Goal: Navigation & Orientation: Find specific page/section

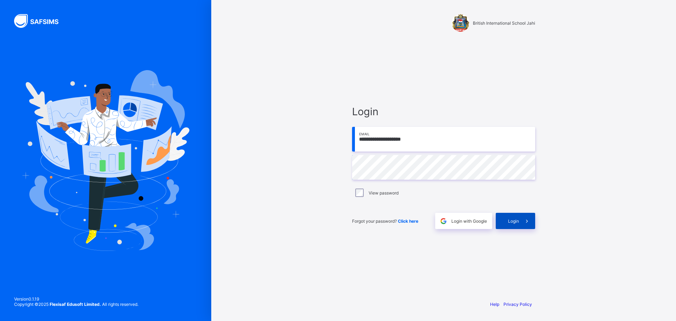
click at [519, 219] on span at bounding box center [527, 221] width 16 height 16
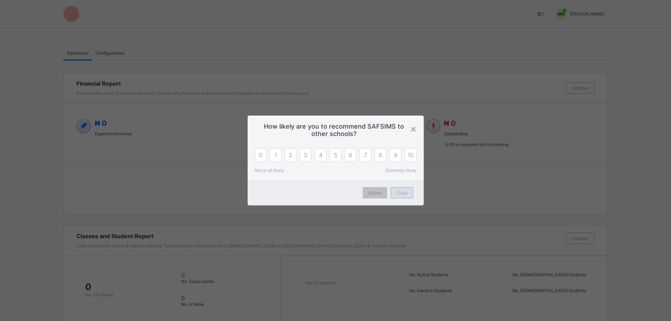
click at [400, 194] on span "Close" at bounding box center [401, 192] width 11 height 5
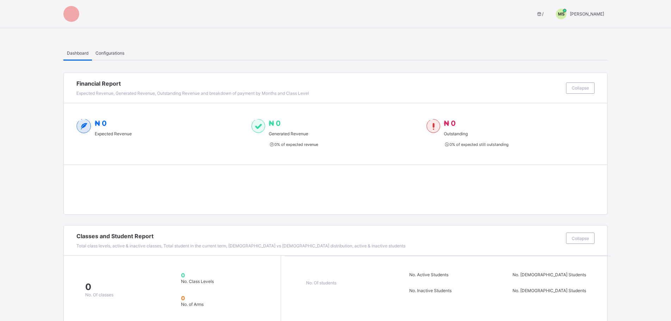
click at [582, 12] on span "MAHMUD SHETIMA" at bounding box center [587, 13] width 34 height 5
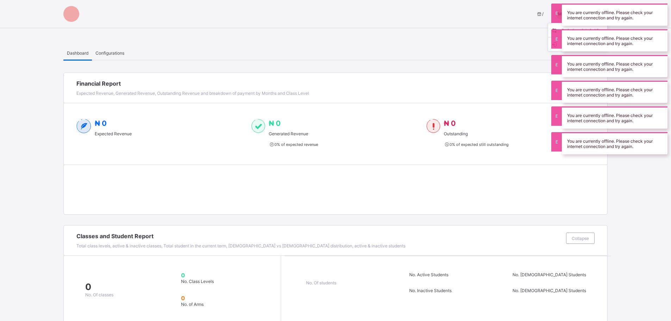
click at [438, 47] on div "Dashboard Configurations" at bounding box center [335, 53] width 544 height 14
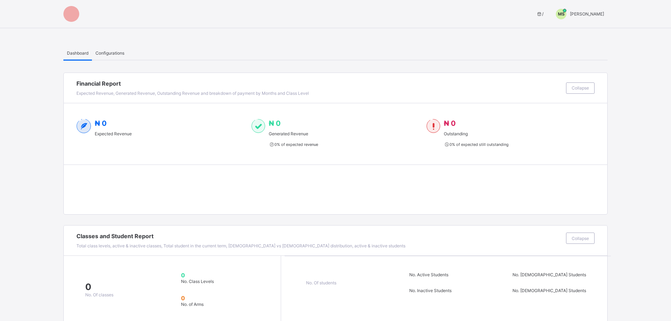
click at [587, 12] on span "MAHMUD SHETIMA" at bounding box center [587, 13] width 34 height 5
click at [580, 26] on ul "Switch to Admin View Logout" at bounding box center [577, 37] width 60 height 29
click at [580, 17] on div "MS MAHMUD SHETIMA" at bounding box center [577, 14] width 59 height 11
click at [580, 30] on span "Switch to Admin View" at bounding box center [578, 30] width 54 height 8
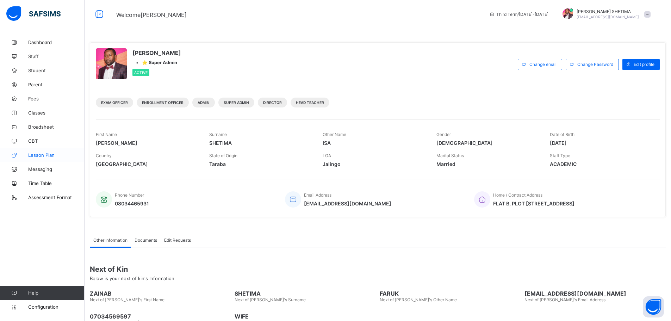
click at [45, 157] on span "Lesson Plan" at bounding box center [56, 155] width 56 height 6
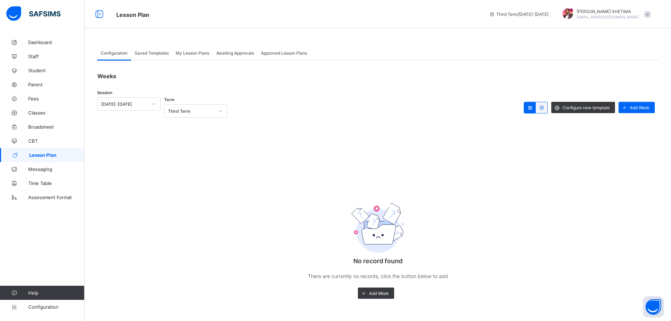
click at [155, 53] on span "Saved Templates" at bounding box center [151, 52] width 34 height 5
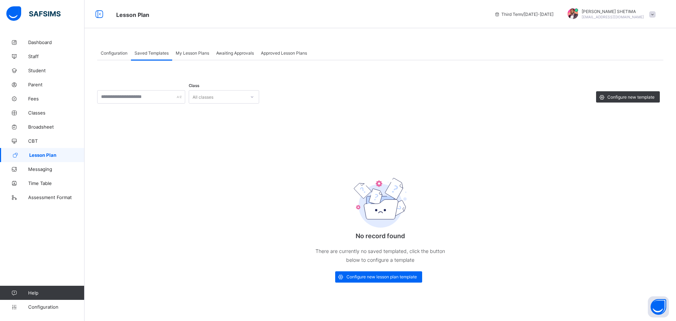
click at [202, 54] on span "My Lesson Plans" at bounding box center [192, 52] width 33 height 5
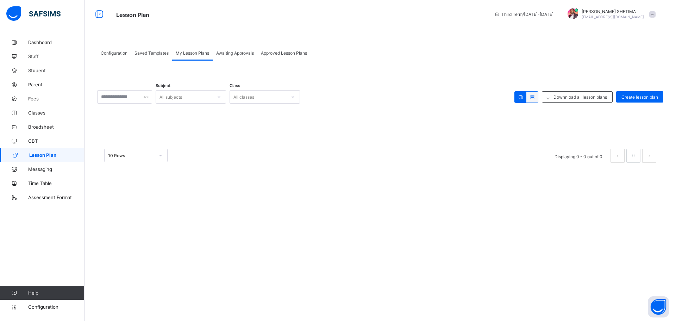
click at [237, 54] on span "Awaiting Approvals" at bounding box center [235, 52] width 38 height 5
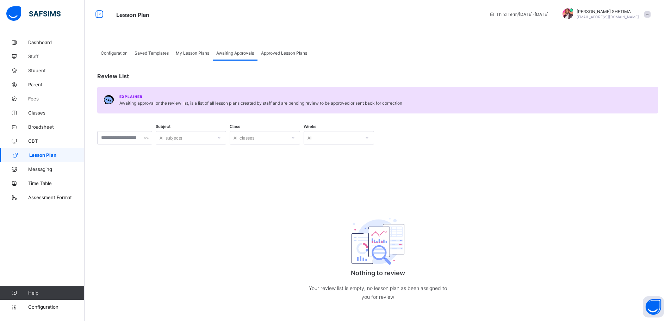
click at [285, 56] on div "Approved Lesson Plans" at bounding box center [283, 53] width 53 height 14
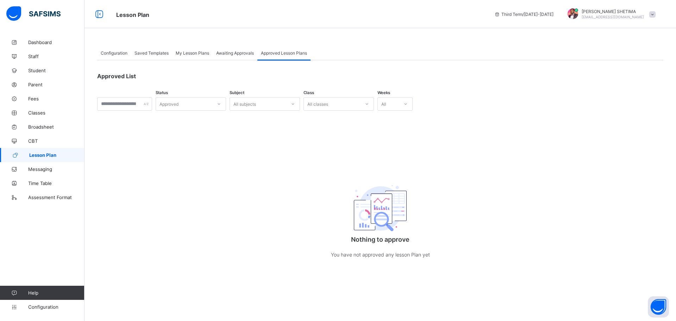
click at [113, 51] on span "Configuration" at bounding box center [114, 52] width 27 height 5
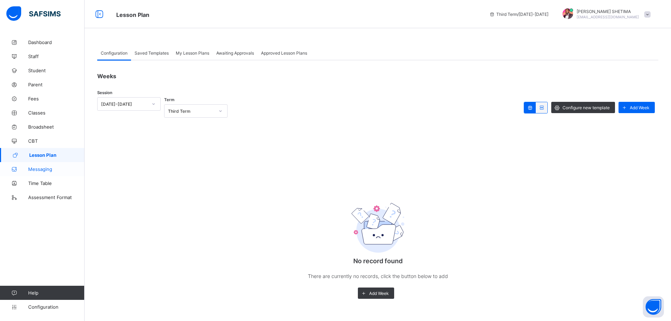
click at [47, 171] on span "Messaging" at bounding box center [56, 169] width 56 height 6
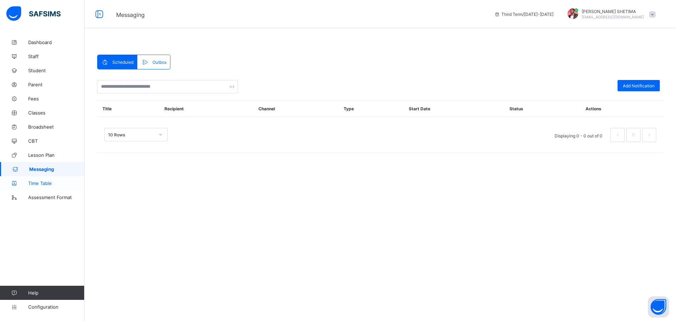
click at [35, 183] on span "Time Table" at bounding box center [56, 183] width 56 height 6
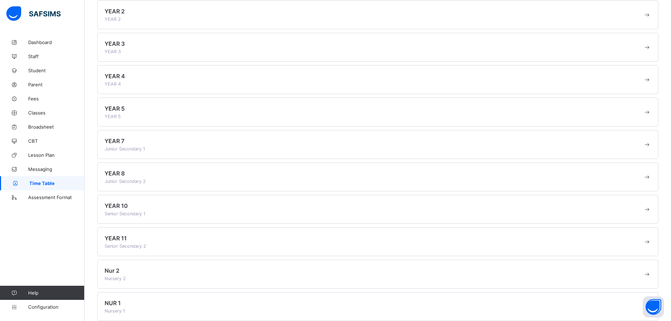
scroll to position [209, 0]
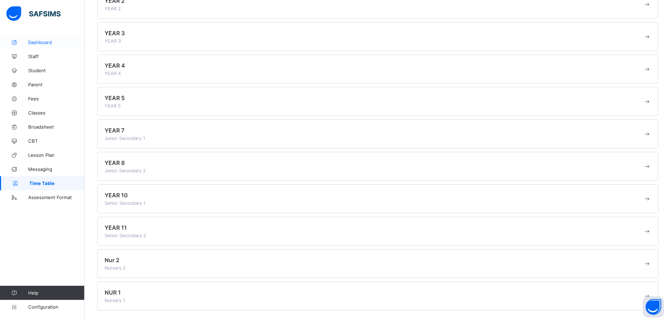
click at [41, 41] on span "Dashboard" at bounding box center [56, 42] width 56 height 6
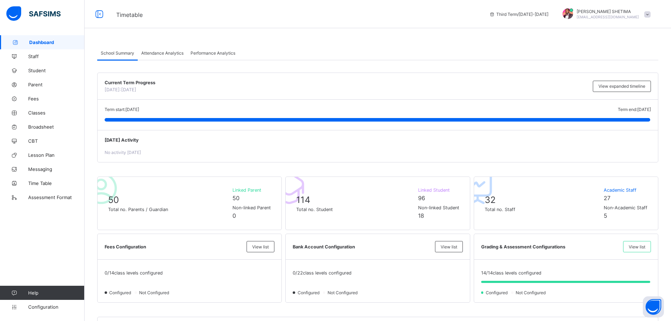
click at [172, 52] on span "Attendance Analytics" at bounding box center [162, 52] width 42 height 5
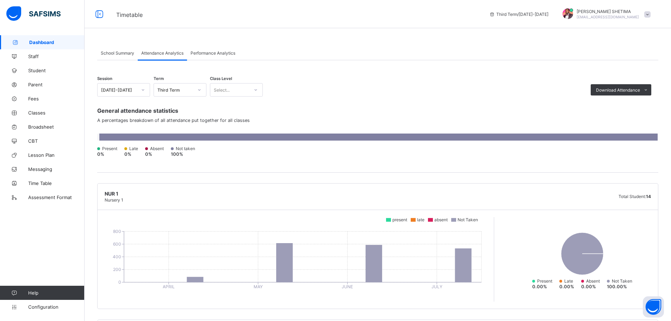
click at [215, 51] on span "Performance Analytics" at bounding box center [212, 52] width 45 height 5
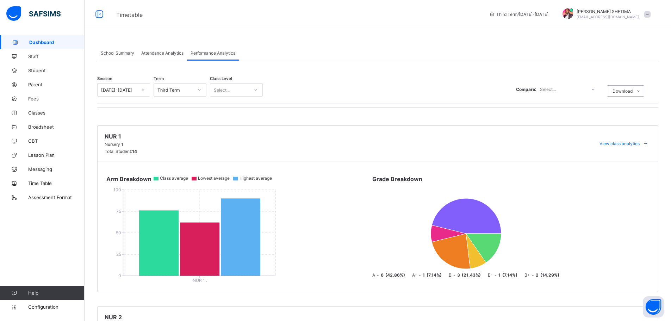
click at [122, 52] on span "School Summary" at bounding box center [117, 52] width 33 height 5
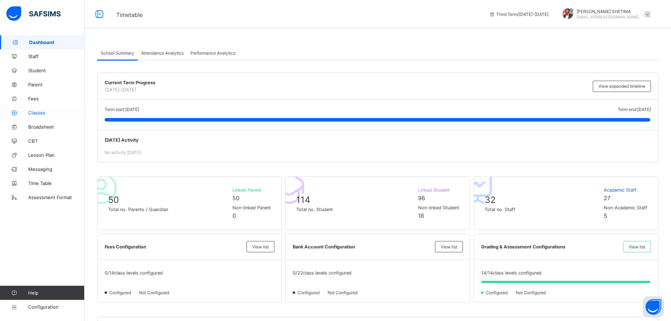
click at [42, 113] on span "Classes" at bounding box center [56, 113] width 56 height 6
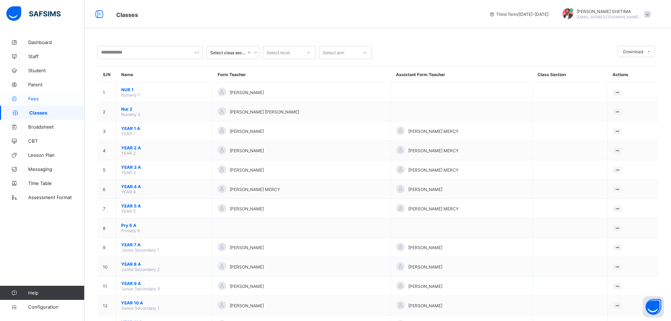
click at [39, 96] on span "Fees" at bounding box center [56, 99] width 56 height 6
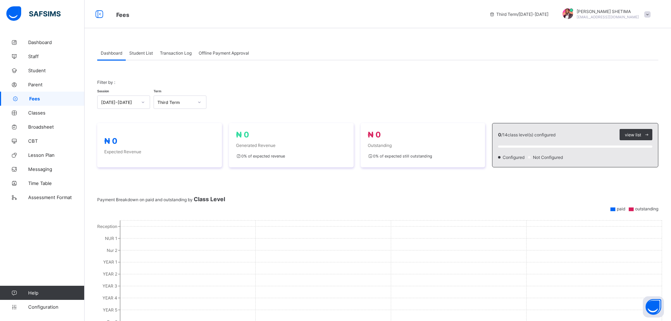
click at [144, 49] on div "Student List" at bounding box center [141, 53] width 31 height 14
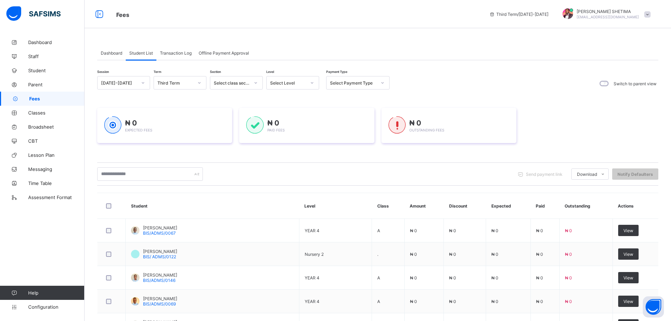
click at [178, 52] on span "Transaction Log" at bounding box center [176, 52] width 32 height 5
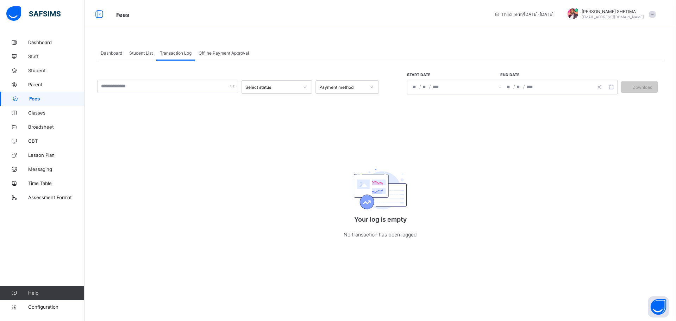
click at [228, 53] on span "Offline Payment Approval" at bounding box center [224, 52] width 50 height 5
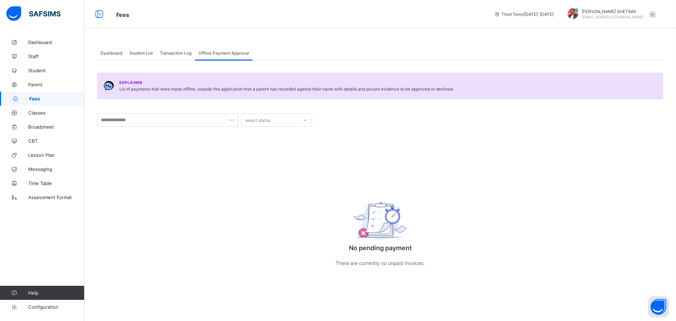
click at [112, 53] on span "Dashboard" at bounding box center [111, 52] width 21 height 5
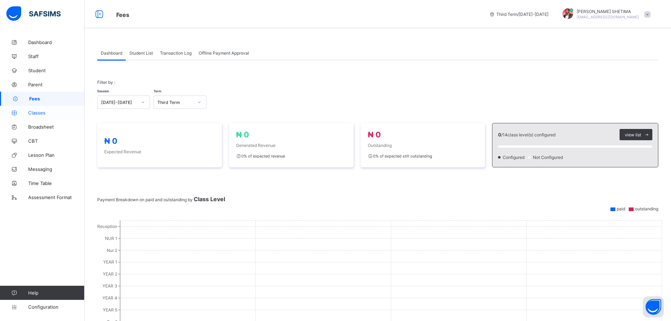
click at [42, 115] on link "Classes" at bounding box center [42, 113] width 84 height 14
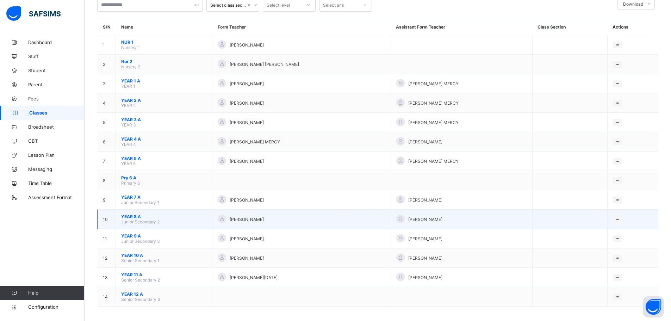
scroll to position [51, 0]
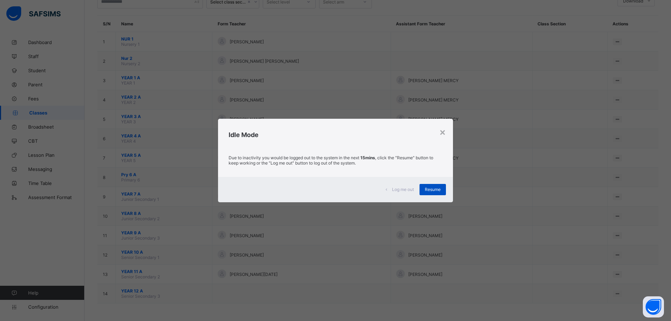
click at [431, 188] on span "Resume" at bounding box center [432, 189] width 16 height 5
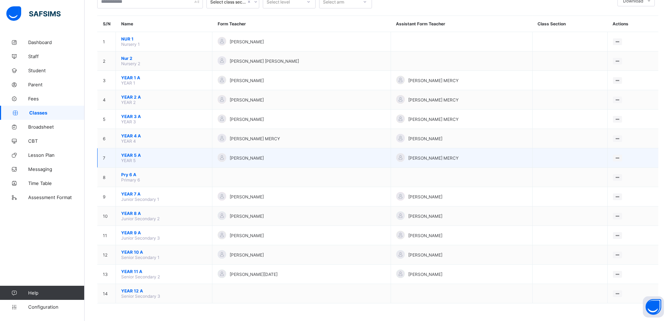
click at [139, 153] on span "YEAR 5 A" at bounding box center [164, 154] width 86 height 5
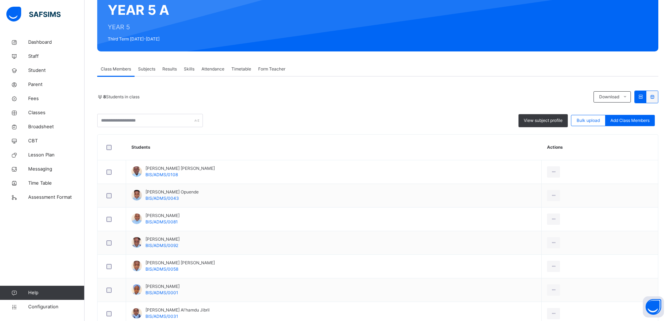
scroll to position [70, 0]
click at [216, 71] on span "Attendance" at bounding box center [212, 69] width 23 height 6
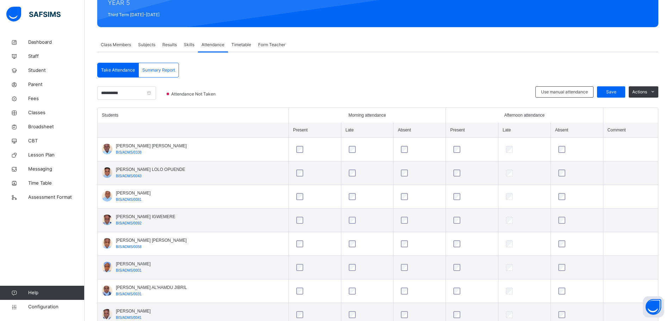
scroll to position [120, 0]
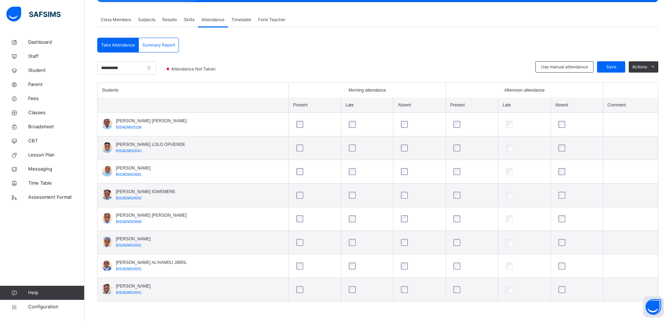
click at [359, 124] on div at bounding box center [367, 124] width 44 height 15
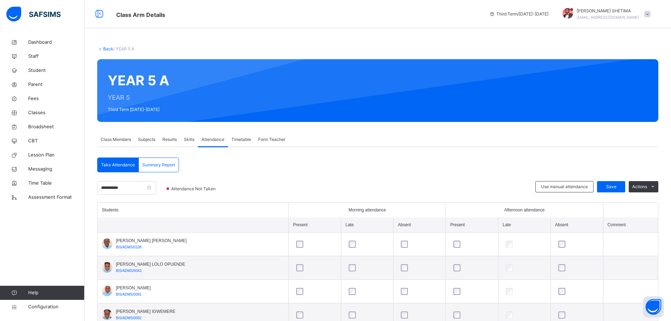
click at [243, 139] on span "Timetable" at bounding box center [241, 139] width 20 height 6
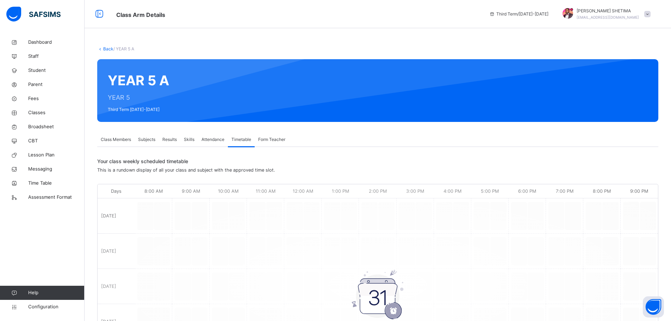
click at [266, 141] on span "Form Teacher" at bounding box center [271, 139] width 27 height 6
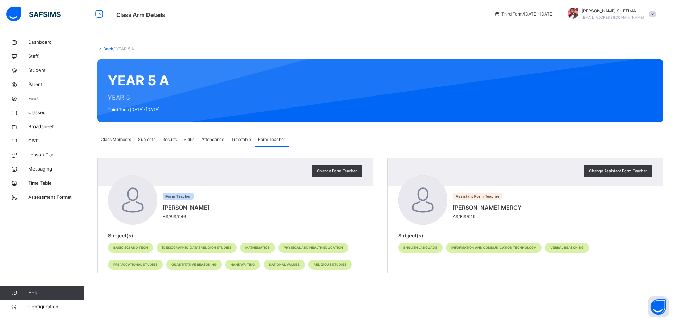
click at [117, 137] on span "Class Members" at bounding box center [116, 139] width 30 height 6
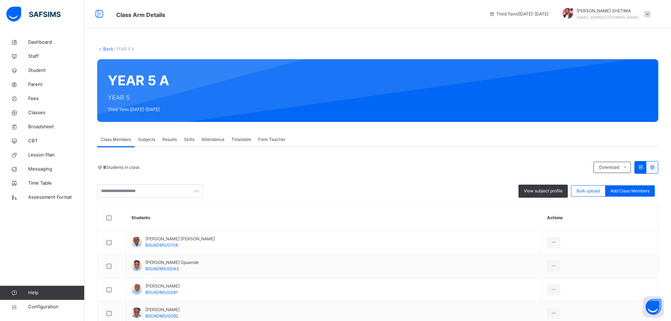
click at [152, 140] on span "Subjects" at bounding box center [146, 139] width 17 height 6
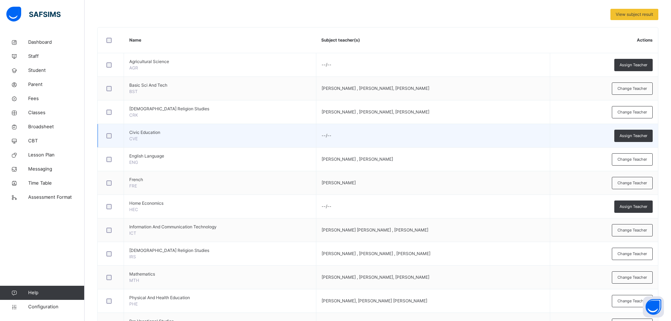
scroll to position [77, 0]
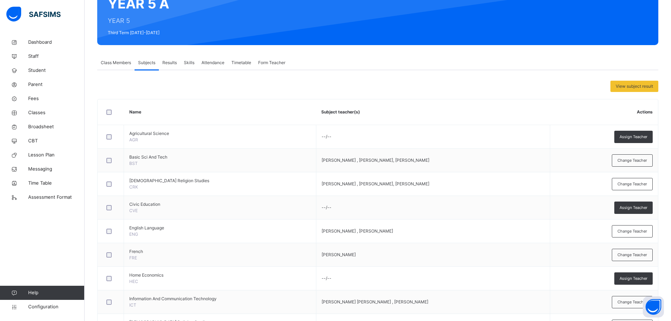
drag, startPoint x: 170, startPoint y: 62, endPoint x: 164, endPoint y: 63, distance: 6.1
click at [166, 64] on span "Results" at bounding box center [169, 62] width 14 height 6
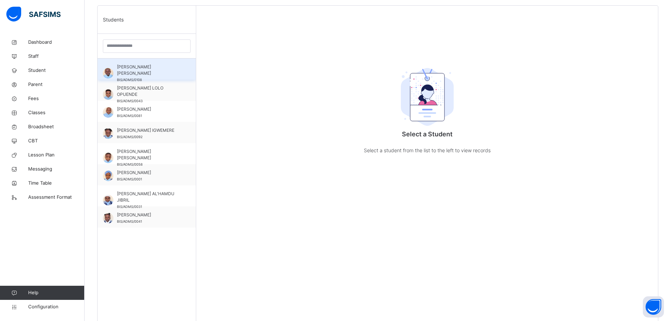
scroll to position [88, 0]
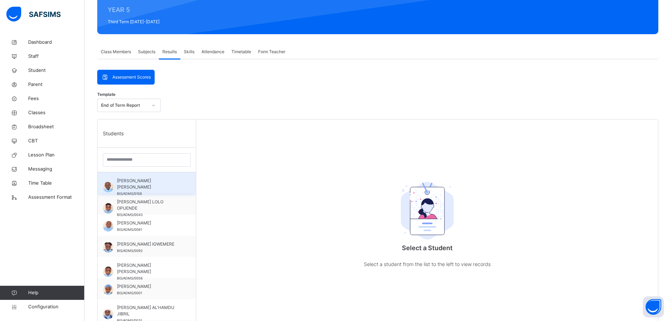
click at [139, 187] on span "[PERSON_NAME] [PERSON_NAME]" at bounding box center [148, 183] width 63 height 13
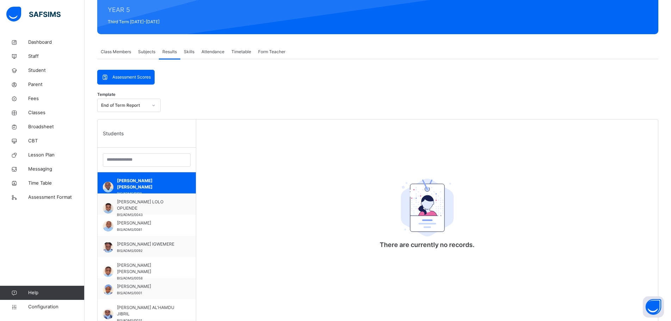
click at [192, 52] on span "Skills" at bounding box center [189, 52] width 11 height 6
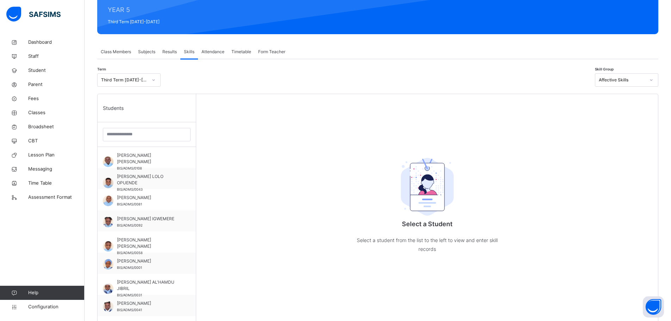
click at [219, 49] on span "Attendance" at bounding box center [212, 52] width 23 height 6
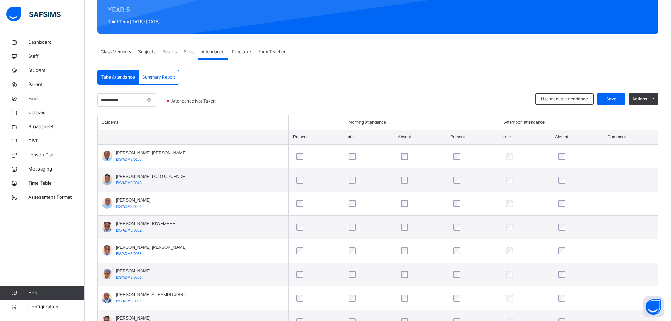
click at [117, 50] on span "Class Members" at bounding box center [116, 52] width 30 height 6
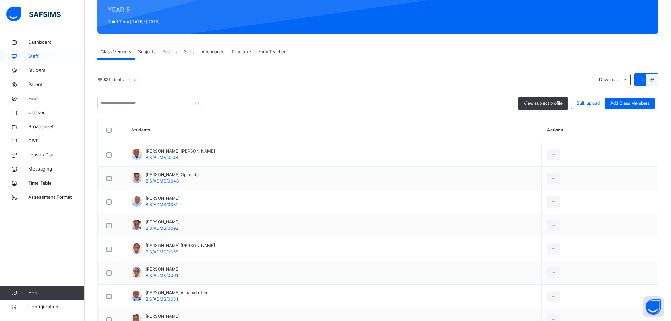
click at [33, 54] on span "Staff" at bounding box center [56, 56] width 56 height 7
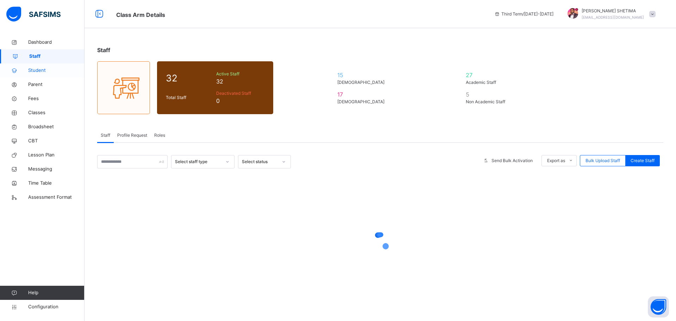
click at [35, 72] on span "Student" at bounding box center [56, 70] width 56 height 7
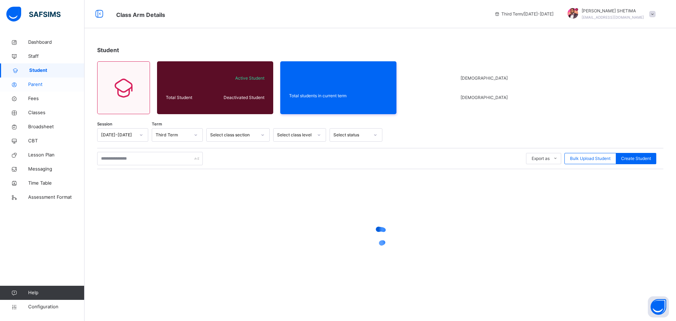
click at [34, 82] on span "Parent" at bounding box center [56, 84] width 56 height 7
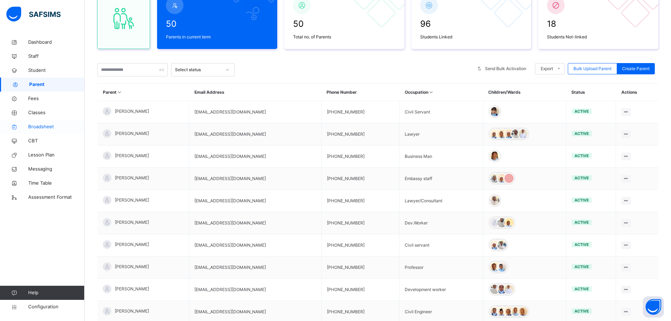
scroll to position [61, 0]
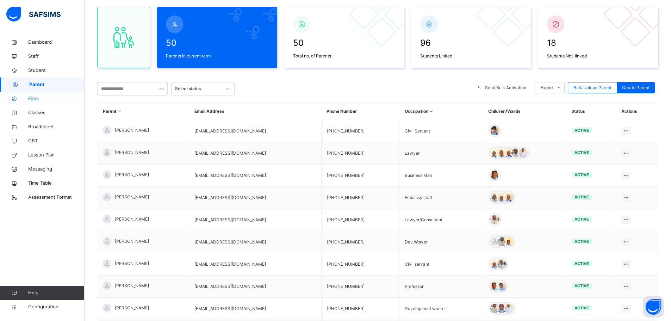
click at [27, 98] on icon at bounding box center [14, 98] width 28 height 5
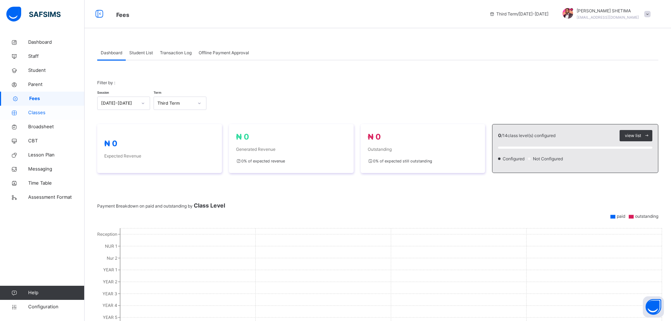
click at [41, 115] on span "Classes" at bounding box center [56, 112] width 56 height 7
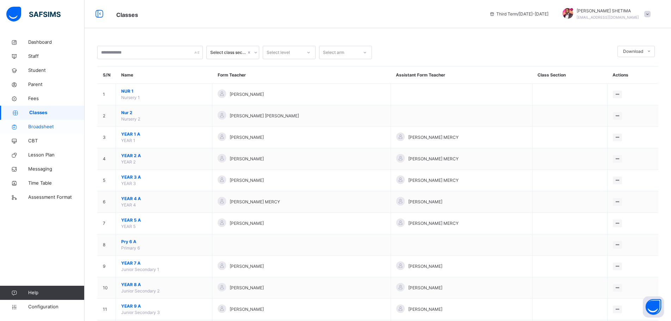
click at [53, 129] on span "Broadsheet" at bounding box center [56, 126] width 56 height 7
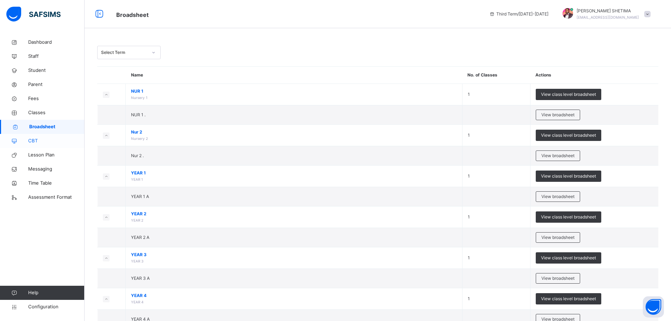
drag, startPoint x: 34, startPoint y: 144, endPoint x: 29, endPoint y: 142, distance: 5.4
click at [33, 144] on link "CBT" at bounding box center [42, 141] width 84 height 14
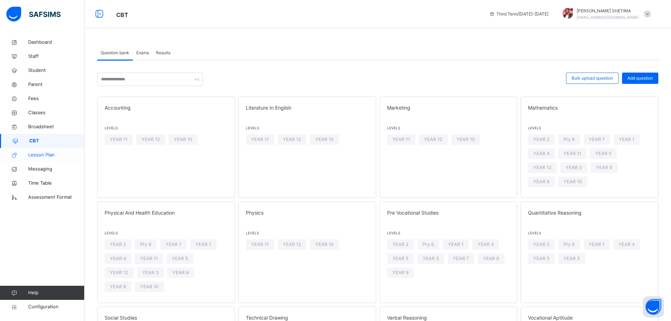
click at [48, 154] on span "Lesson Plan" at bounding box center [56, 154] width 56 height 7
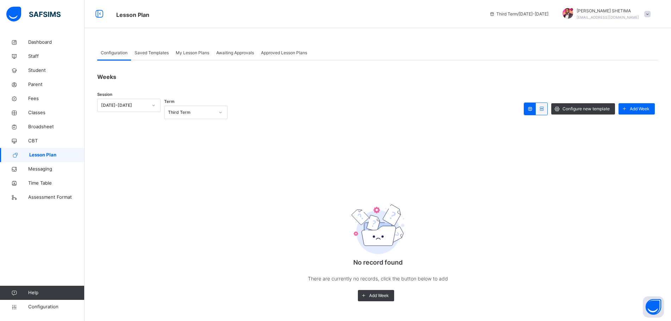
click at [242, 50] on span "Awaiting Approvals" at bounding box center [235, 53] width 38 height 6
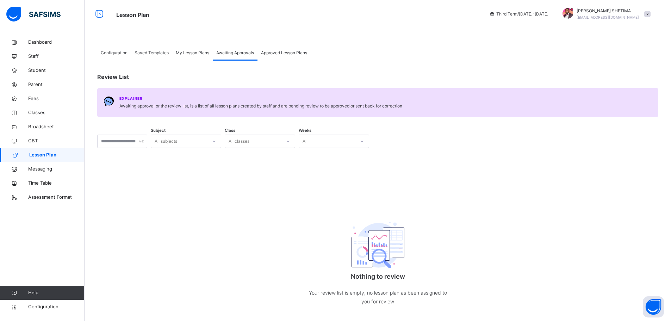
click at [302, 54] on span "Approved Lesson Plans" at bounding box center [284, 53] width 46 height 6
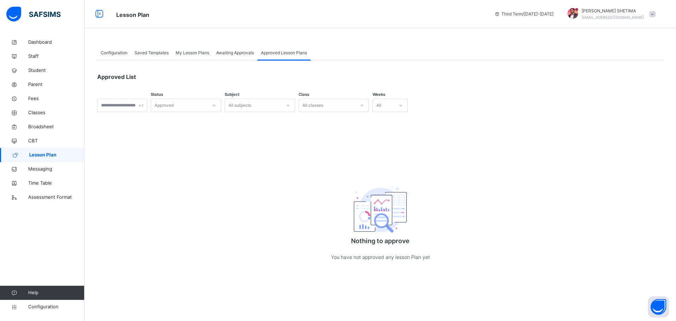
click at [249, 52] on span "Awaiting Approvals" at bounding box center [235, 53] width 38 height 6
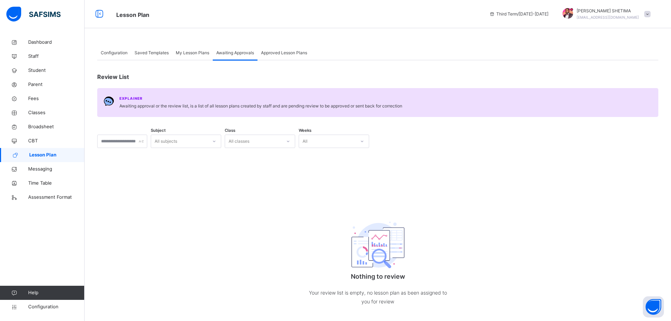
click at [274, 53] on span "Approved Lesson Plans" at bounding box center [284, 53] width 46 height 6
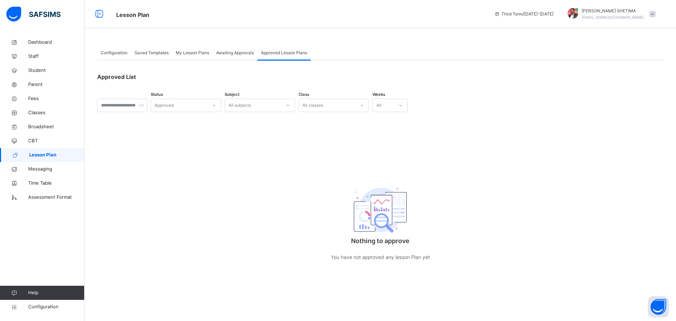
click at [107, 55] on span "Configuration" at bounding box center [114, 53] width 27 height 6
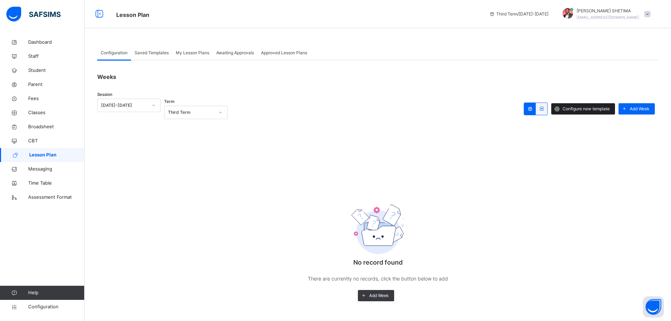
click at [592, 107] on span "Configure new template" at bounding box center [585, 109] width 47 height 6
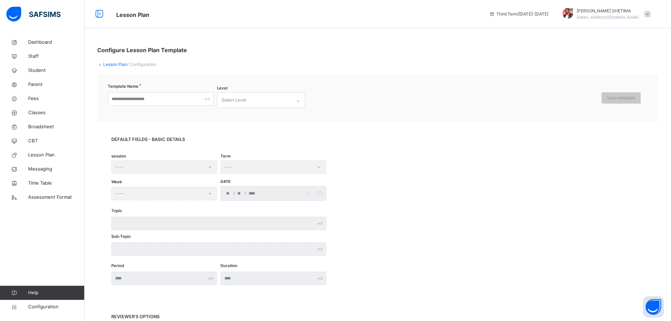
click at [105, 62] on link "Lesson Plan" at bounding box center [115, 64] width 24 height 5
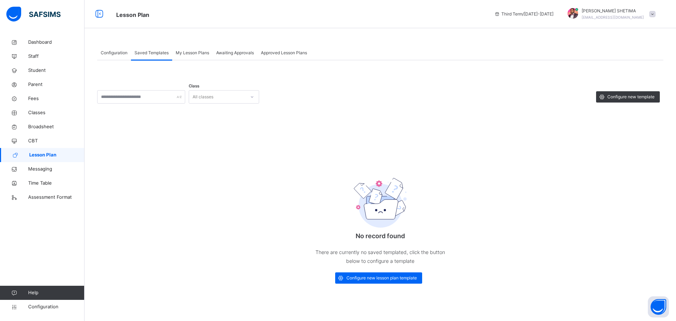
click at [109, 51] on span "Configuration" at bounding box center [114, 53] width 27 height 6
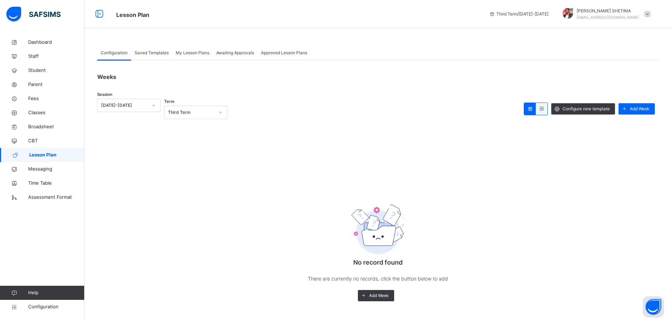
click at [143, 53] on span "Saved Templates" at bounding box center [151, 53] width 34 height 6
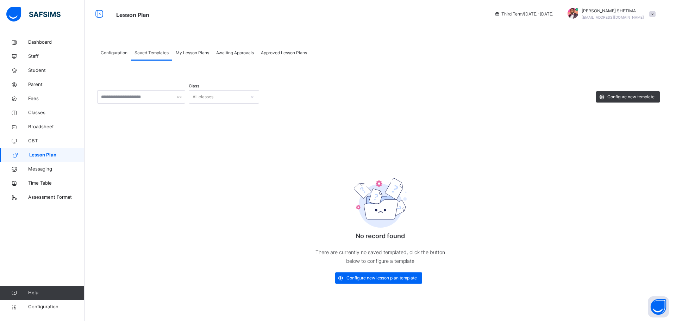
click at [195, 55] on span "My Lesson Plans" at bounding box center [192, 53] width 33 height 6
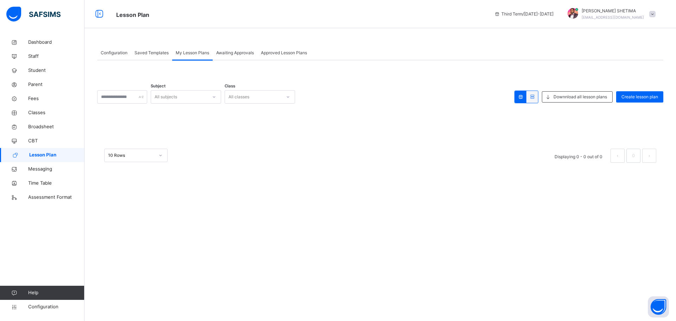
click at [232, 51] on span "Awaiting Approvals" at bounding box center [235, 53] width 38 height 6
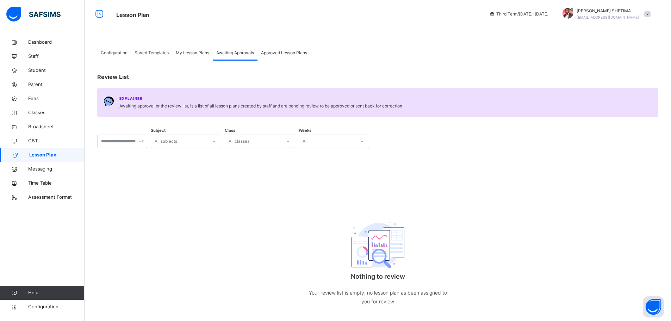
click at [281, 50] on span "Approved Lesson Plans" at bounding box center [284, 53] width 46 height 6
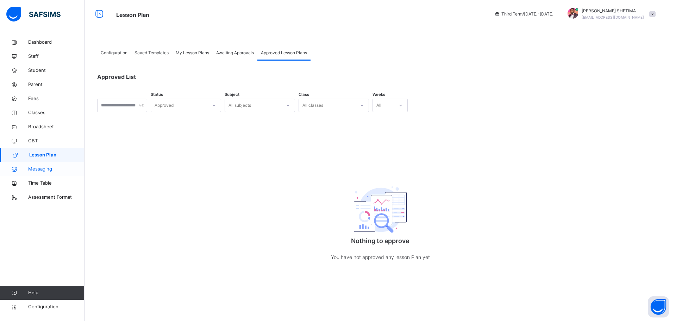
click at [40, 167] on span "Messaging" at bounding box center [56, 168] width 56 height 7
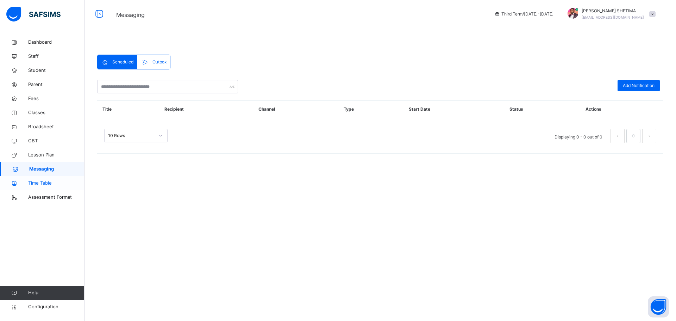
click at [42, 183] on span "Time Table" at bounding box center [56, 183] width 56 height 7
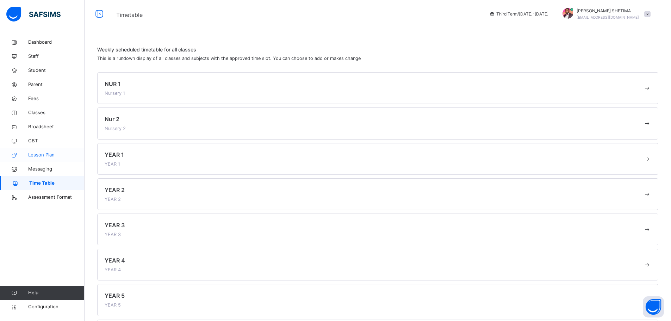
click at [55, 154] on span "Lesson Plan" at bounding box center [56, 154] width 56 height 7
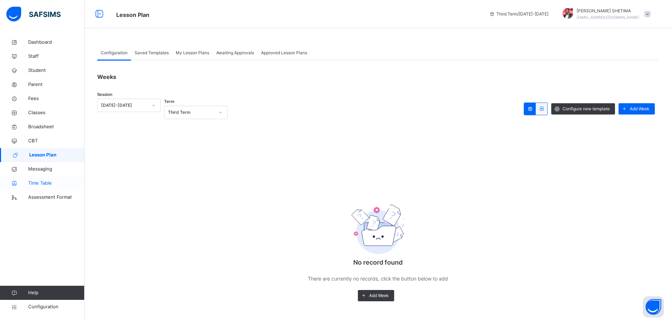
click at [47, 184] on span "Time Table" at bounding box center [56, 183] width 56 height 7
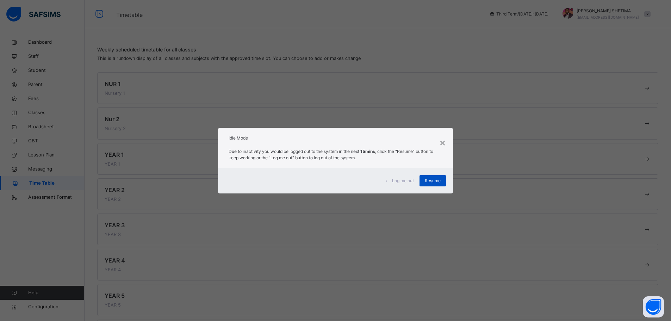
click at [439, 178] on span "Resume" at bounding box center [432, 180] width 16 height 6
